Goal: Task Accomplishment & Management: Complete application form

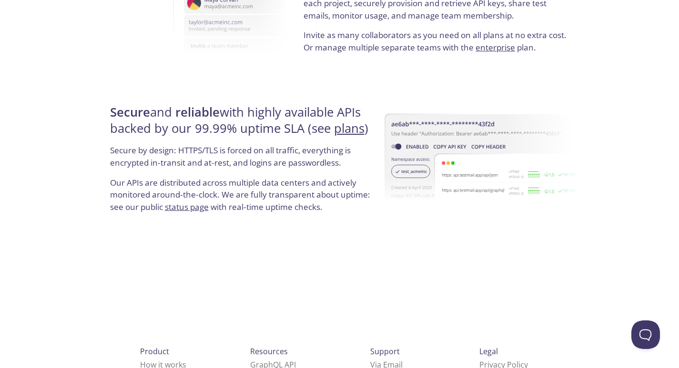
scroll to position [1811, 0]
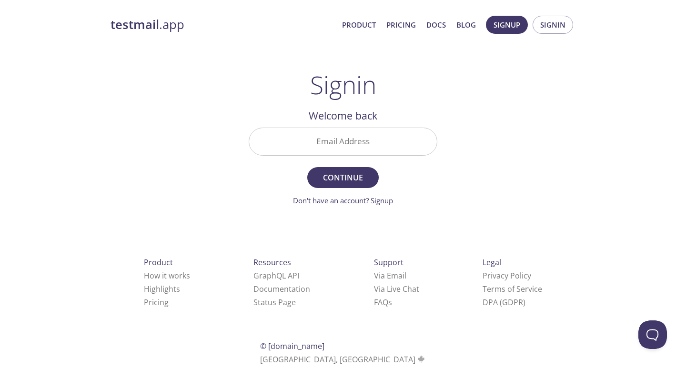
click at [373, 202] on link "Don't have an account? Signup" at bounding box center [343, 201] width 100 height 10
